Goal: Task Accomplishment & Management: Use online tool/utility

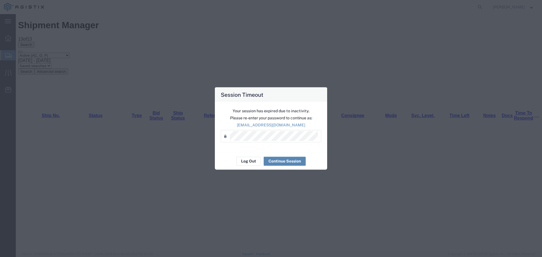
click at [298, 158] on button "Continue Session" at bounding box center [285, 161] width 42 height 9
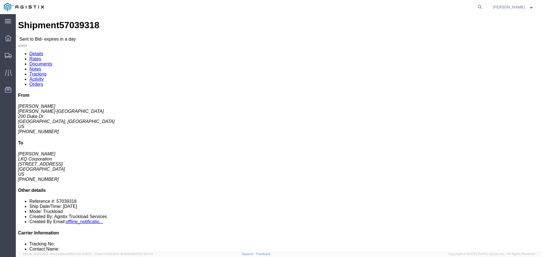
click link "Enter / Modify Bid"
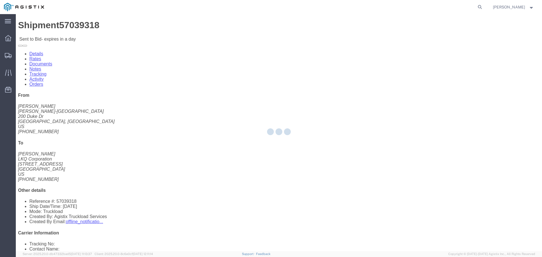
select select "22593"
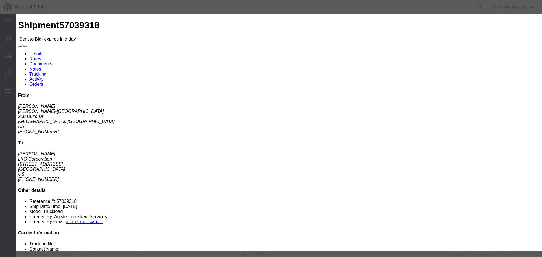
click select "Select Rail TL Standard 3 - 5 Day"
select select "41882"
click select "Select Rail TL Standard 3 - 5 Day"
click input "text"
type input "RLX"
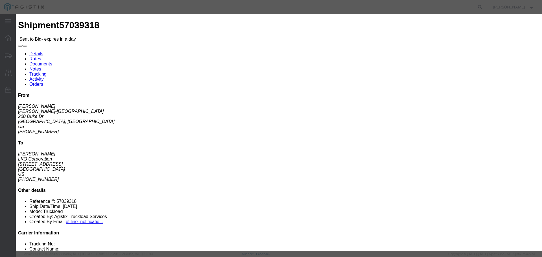
click select "Select Air Less than Truckload Multi-Leg Ocean Freight Rail Small Parcel Truckl…"
select select "TL"
click select "Select Air Less than Truckload Multi-Leg Ocean Freight Rail Small Parcel Truckl…"
click input "number"
type input "1"
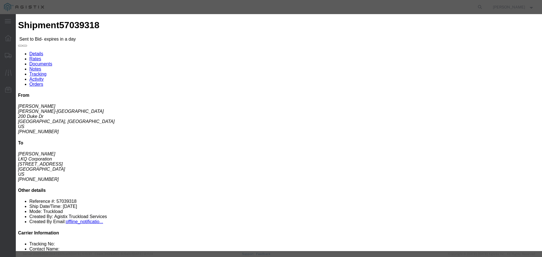
click input "number"
type input "700"
click div "Add charge"
click button "Submit"
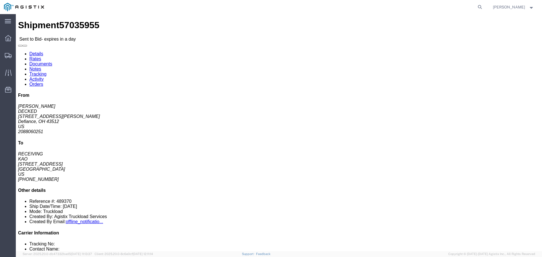
click button "button"
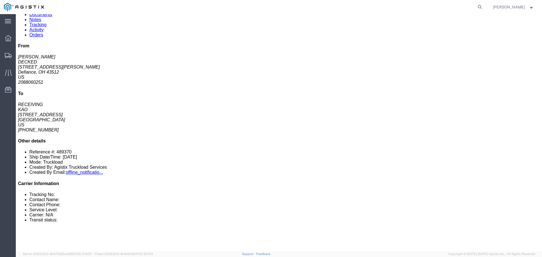
scroll to position [56, 0]
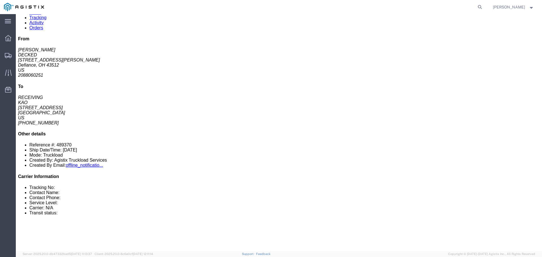
click link "Enter / Modify Bid"
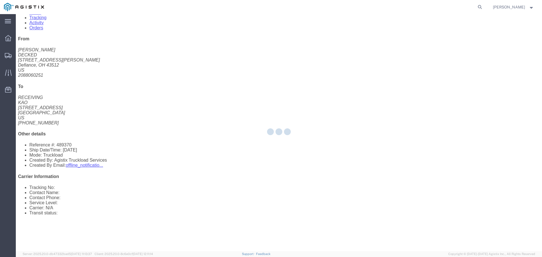
select select "22593"
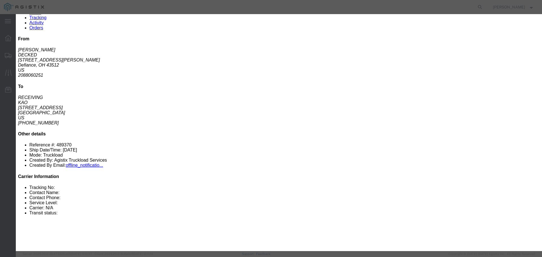
click input "number"
type input "2"
drag, startPoint x: 300, startPoint y: 51, endPoint x: 300, endPoint y: 55, distance: 4.3
click select "Select Rail TL Standard 3 - 5 Day"
select select "41882"
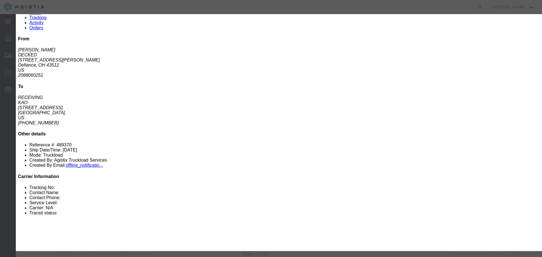
click select "Select Rail TL Standard 3 - 5 Day"
drag, startPoint x: 375, startPoint y: 53, endPoint x: 382, endPoint y: 54, distance: 7.3
click input "text"
type input "RLX"
click input "number"
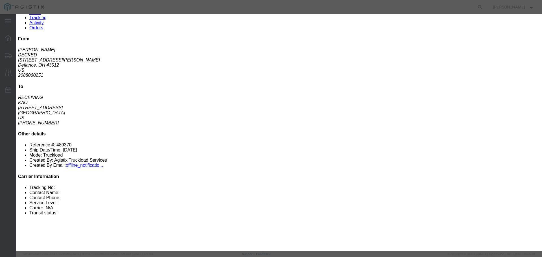
type input "2100"
click label "Notes / Description"
click button "Submit"
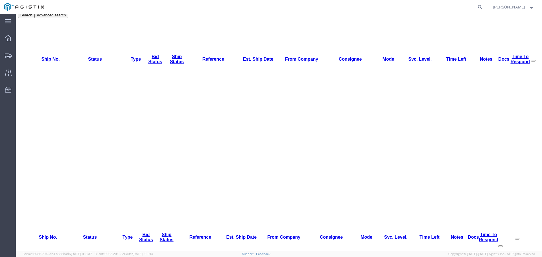
scroll to position [0, 0]
